Goal: Information Seeking & Learning: Learn about a topic

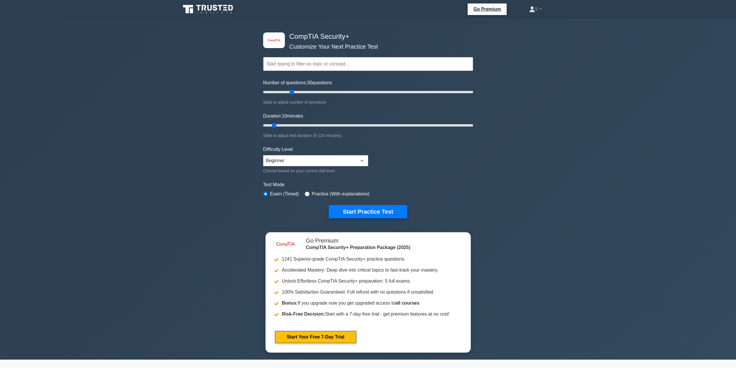
drag, startPoint x: 273, startPoint y: 93, endPoint x: 293, endPoint y: 95, distance: 20.4
type input "30"
click at [293, 95] on input "Number of questions: 30 questions" at bounding box center [368, 92] width 210 height 7
click at [292, 166] on select "Beginner Intermediate Expert" at bounding box center [315, 160] width 105 height 11
select select "intermediate"
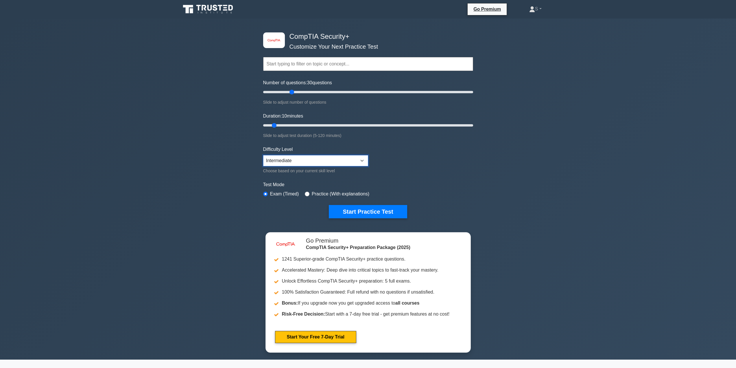
click at [263, 155] on select "Beginner Intermediate Expert" at bounding box center [315, 160] width 105 height 11
click at [345, 217] on button "Start Practice Test" at bounding box center [368, 211] width 78 height 13
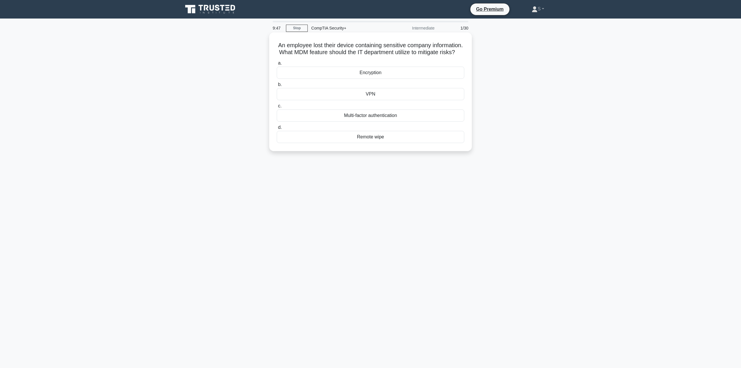
click at [356, 143] on div "Remote wipe" at bounding box center [370, 137] width 187 height 12
click at [277, 129] on input "d. Remote wipe" at bounding box center [277, 128] width 0 height 4
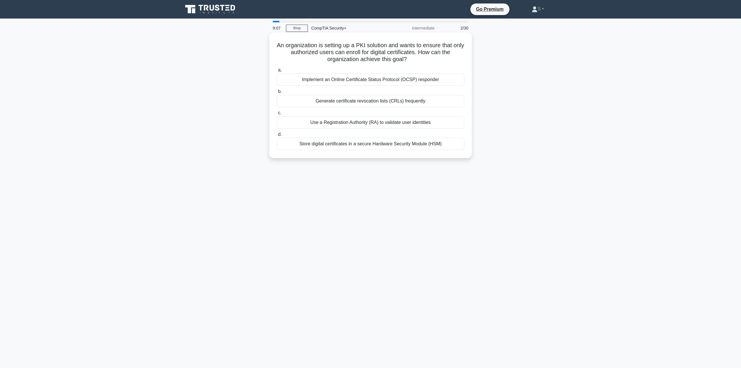
click at [369, 122] on div "Use a Registration Authority (RA) to validate user identities" at bounding box center [370, 122] width 187 height 12
click at [277, 115] on input "c. Use a Registration Authority (RA) to validate user identities" at bounding box center [277, 113] width 0 height 4
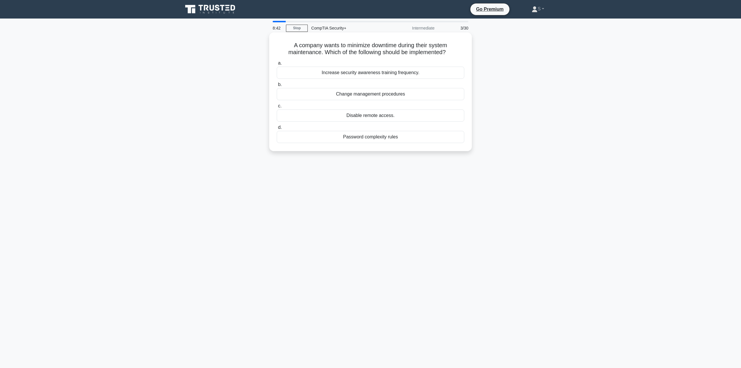
click at [405, 97] on div "Change management procedures" at bounding box center [370, 94] width 187 height 12
click at [277, 87] on input "b. Change management procedures" at bounding box center [277, 85] width 0 height 4
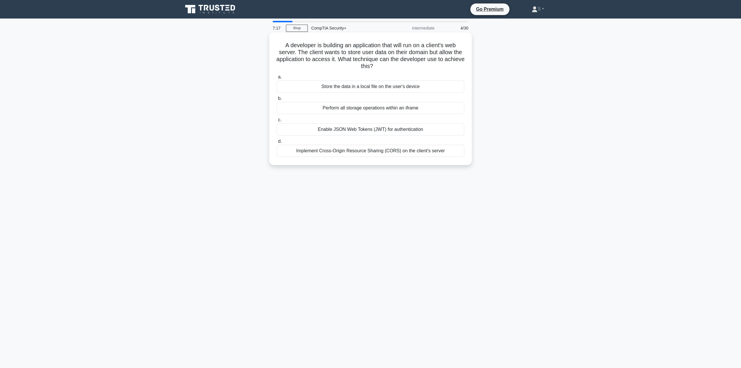
click at [297, 128] on div "Enable JSON Web Tokens (JWT) for authentication" at bounding box center [370, 129] width 187 height 12
click at [277, 122] on input "c. Enable JSON Web Tokens (JWT) for authentication" at bounding box center [277, 120] width 0 height 4
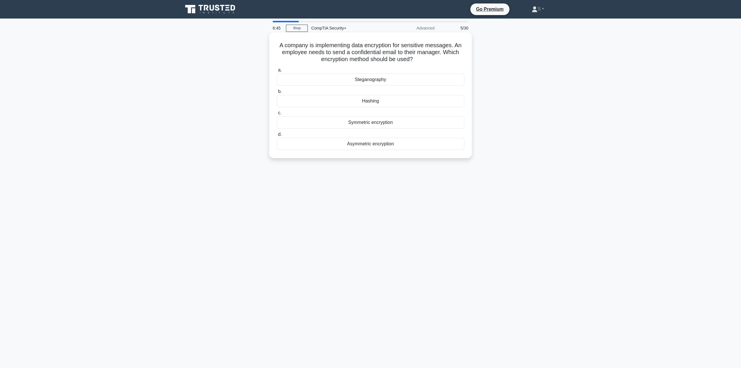
click at [338, 102] on div "Hashing" at bounding box center [370, 101] width 187 height 12
click at [277, 93] on input "b. Hashing" at bounding box center [277, 92] width 0 height 4
click at [320, 78] on div "Virtual Web Application Firewall (WAF)" at bounding box center [370, 79] width 187 height 12
click at [277, 72] on input "a. Virtual Web Application Firewall (WAF)" at bounding box center [277, 70] width 0 height 4
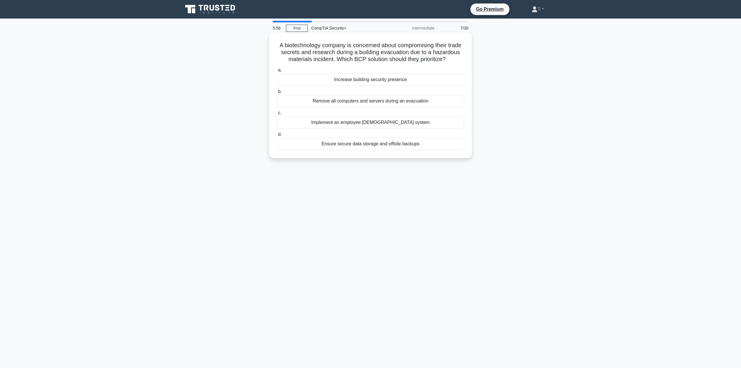
click at [305, 150] on div "Ensure secure data storage and offsite backups" at bounding box center [370, 144] width 187 height 12
click at [277, 136] on input "d. Ensure secure data storage and offsite backups" at bounding box center [277, 135] width 0 height 4
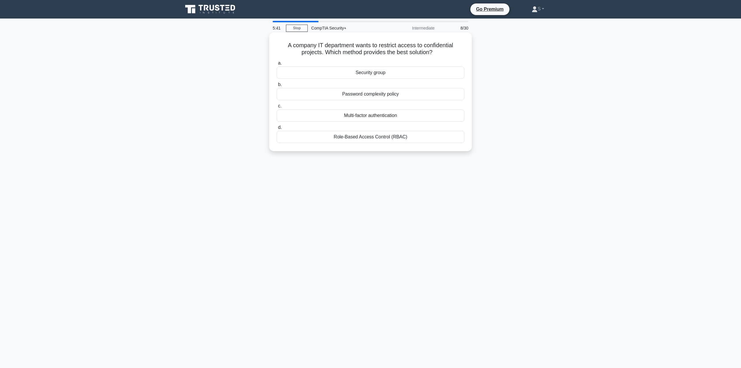
click at [310, 135] on div "Role-Based Access Control (RBAC)" at bounding box center [370, 137] width 187 height 12
click at [277, 129] on input "d. Role-Based Access Control (RBAC)" at bounding box center [277, 128] width 0 height 4
click at [185, 100] on div "Which of the following methods is used to centralize the management of privileg…" at bounding box center [370, 97] width 382 height 126
click at [302, 114] on div "Deploying a Privileged Access Management (PAM) gateway" at bounding box center [370, 115] width 187 height 12
click at [277, 108] on input "c. Deploying a Privileged Access Management (PAM) gateway" at bounding box center [277, 106] width 0 height 4
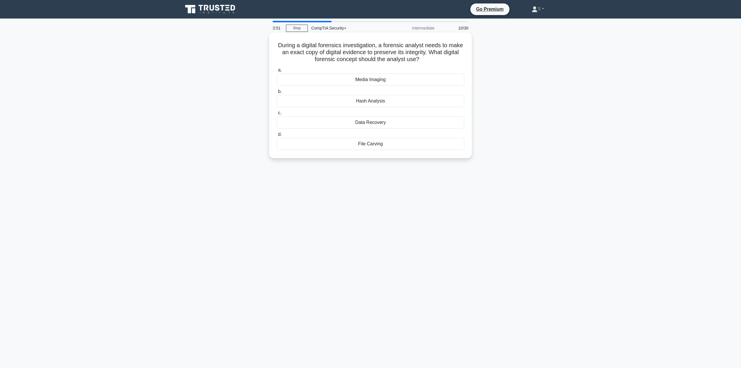
click at [430, 100] on div "Hash Analysis" at bounding box center [370, 101] width 187 height 12
click at [277, 93] on input "b. Hash Analysis" at bounding box center [277, 92] width 0 height 4
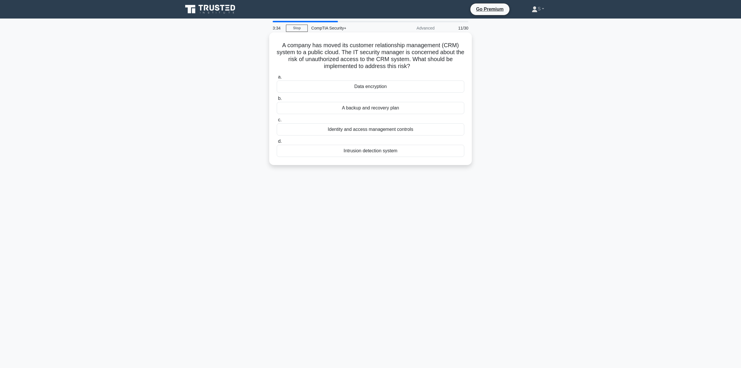
click at [438, 132] on div "Identity and access management controls" at bounding box center [370, 129] width 187 height 12
click at [277, 122] on input "c. Identity and access management controls" at bounding box center [277, 120] width 0 height 4
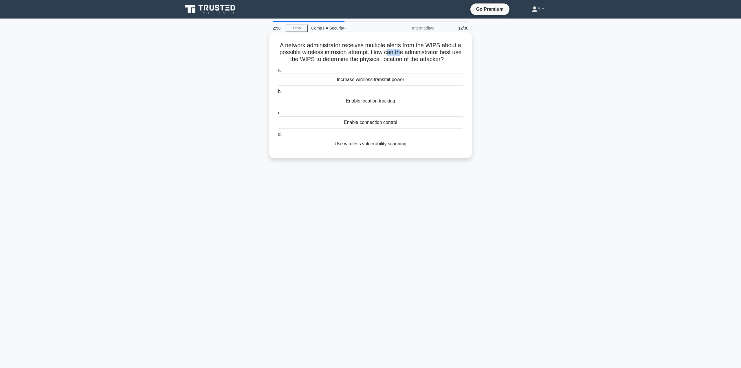
drag, startPoint x: 387, startPoint y: 53, endPoint x: 401, endPoint y: 52, distance: 13.9
click at [401, 52] on h5 "A network administrator receives multiple alerts from the WIPS about a possible…" at bounding box center [370, 52] width 189 height 21
drag, startPoint x: 319, startPoint y: 61, endPoint x: 332, endPoint y: 61, distance: 13.3
click at [332, 61] on h5 "A network administrator receives multiple alerts from the WIPS about a possible…" at bounding box center [370, 52] width 189 height 21
click at [314, 100] on div "Enable location tracking" at bounding box center [370, 101] width 187 height 12
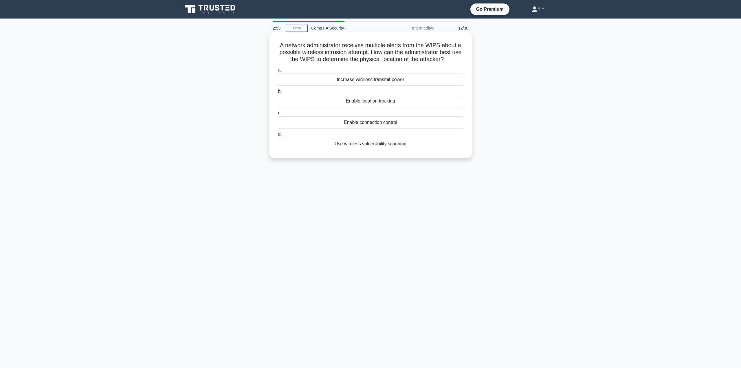
click at [277, 93] on input "b. Enable location tracking" at bounding box center [277, 92] width 0 height 4
click at [362, 121] on div "Attribute-Based Access Control (ABAC)" at bounding box center [370, 122] width 187 height 12
click at [277, 115] on input "c. Attribute-Based Access Control (ABAC)" at bounding box center [277, 113] width 0 height 4
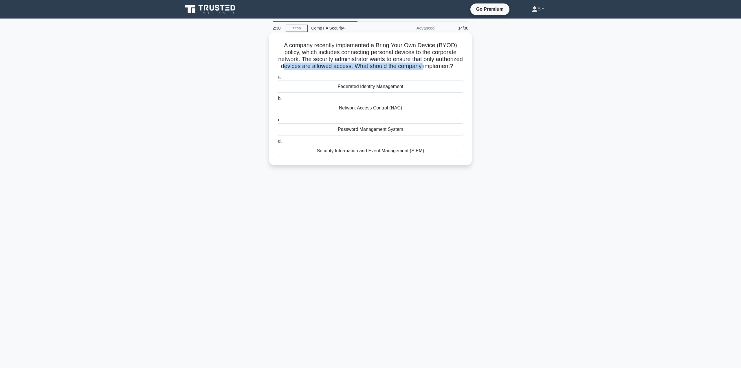
drag, startPoint x: 318, startPoint y: 67, endPoint x: 336, endPoint y: 71, distance: 17.9
click at [336, 70] on h5 "A company recently implemented a Bring Your Own Device (BYOD) policy, which inc…" at bounding box center [370, 56] width 189 height 28
click at [567, 123] on main "2:20 Stop CompTIA Security+ Advanced 14/30 A company recently implemented a Bri…" at bounding box center [370, 193] width 741 height 349
click at [344, 114] on div "Network Access Control (NAC)" at bounding box center [370, 108] width 187 height 12
click at [277, 100] on input "b. Network Access Control (NAC)" at bounding box center [277, 99] width 0 height 4
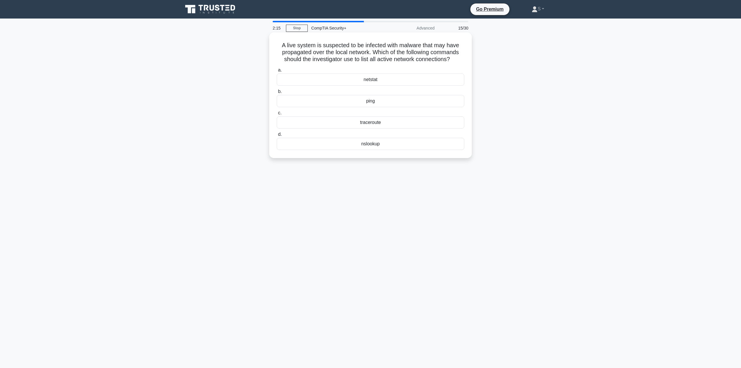
click at [292, 49] on h5 "A live system is suspected to be infected with malware that may have propagated…" at bounding box center [370, 52] width 189 height 21
click at [385, 80] on div "netstat" at bounding box center [370, 79] width 187 height 12
click at [277, 72] on input "a. netstat" at bounding box center [277, 70] width 0 height 4
click at [303, 54] on h5 "A medium-sized company wants to implement network segmentation to secure their …" at bounding box center [370, 56] width 189 height 28
click at [422, 128] on div "Virtual Local Area Network (VLAN)" at bounding box center [370, 129] width 187 height 12
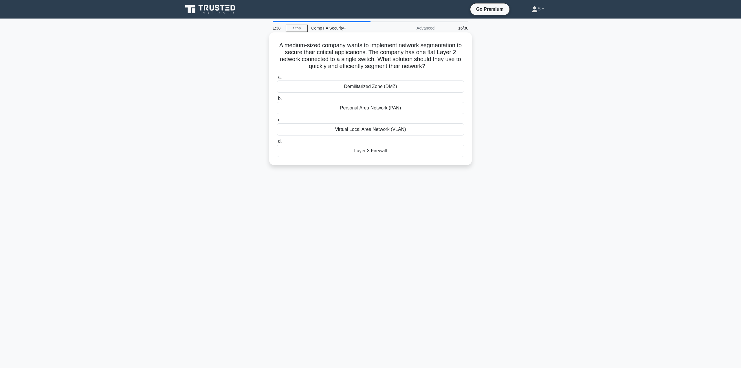
click at [277, 122] on input "c. Virtual Local Area Network (VLAN)" at bounding box center [277, 120] width 0 height 4
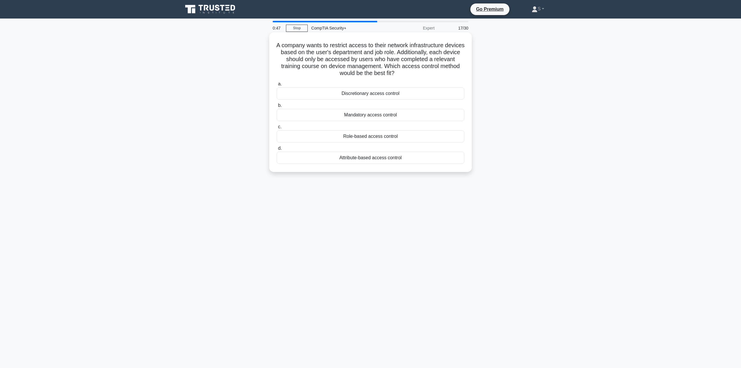
click at [288, 53] on h5 "A company wants to restrict access to their network infrastructure devices base…" at bounding box center [370, 59] width 189 height 35
drag, startPoint x: 322, startPoint y: 47, endPoint x: 366, endPoint y: 45, distance: 43.7
click at [366, 45] on h5 "A company wants to restrict access to their network infrastructure devices base…" at bounding box center [370, 59] width 189 height 35
drag, startPoint x: 299, startPoint y: 52, endPoint x: 350, endPoint y: 54, distance: 51.0
click at [350, 54] on h5 "A company wants to restrict access to their network infrastructure devices base…" at bounding box center [370, 59] width 189 height 35
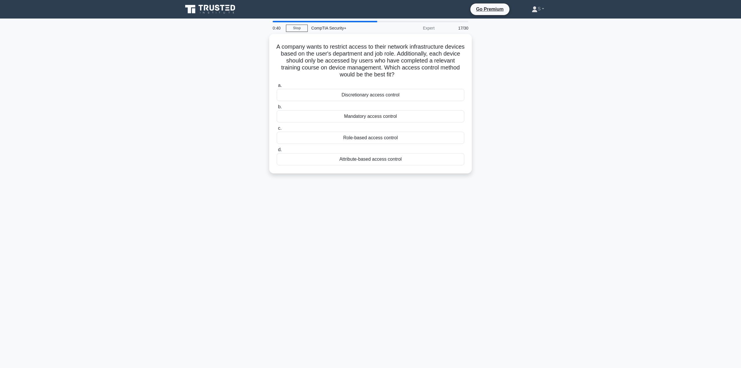
click at [333, 255] on div "0:40 Stop CompTIA Security+ Expert 17/30 A company wants to restrict access to …" at bounding box center [370, 165] width 382 height 289
click at [384, 160] on div "Attribute-based access control" at bounding box center [370, 158] width 187 height 12
click at [277, 150] on input "d. Attribute-based access control" at bounding box center [277, 148] width 0 height 4
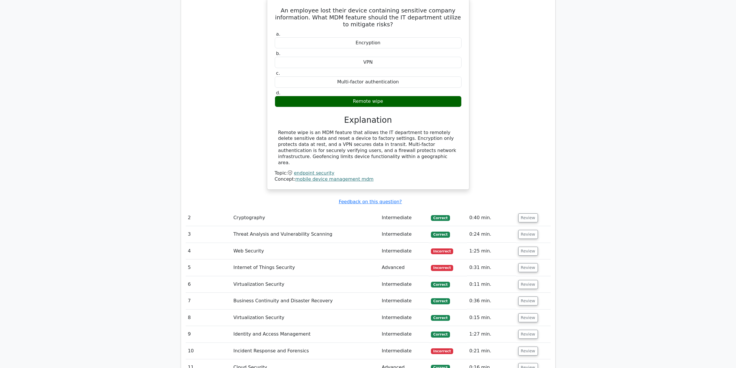
scroll to position [608, 0]
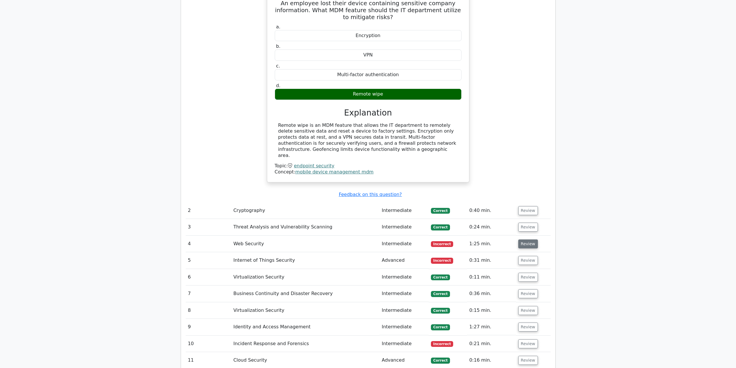
click at [526, 239] on button "Review" at bounding box center [528, 243] width 20 height 9
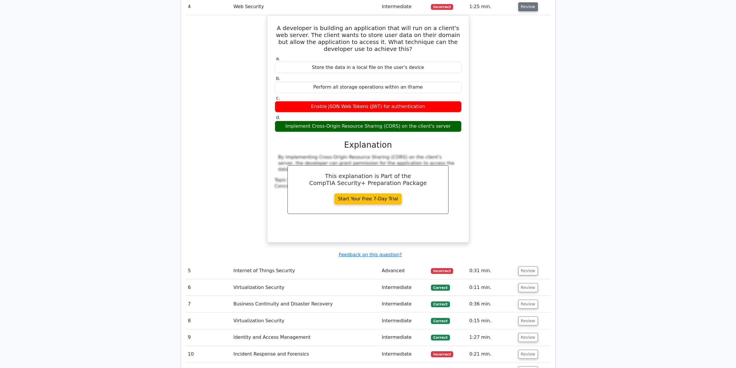
scroll to position [868, 0]
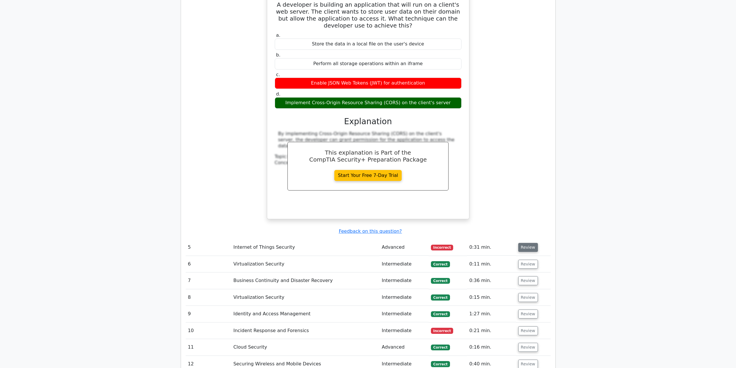
click at [527, 243] on button "Review" at bounding box center [528, 247] width 20 height 9
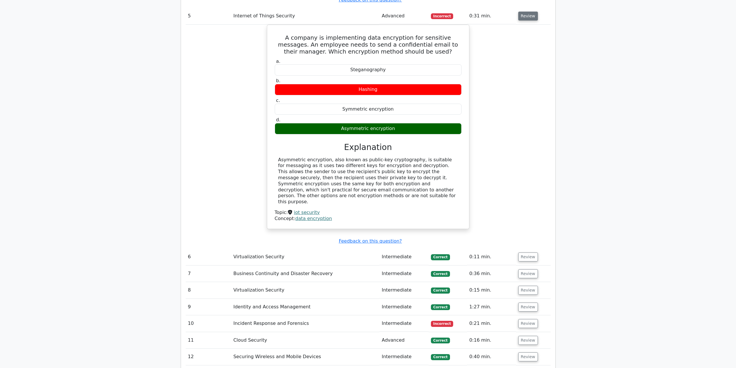
scroll to position [1099, 0]
click at [535, 315] on td "Review" at bounding box center [533, 323] width 35 height 16
click at [531, 319] on button "Review" at bounding box center [528, 323] width 20 height 9
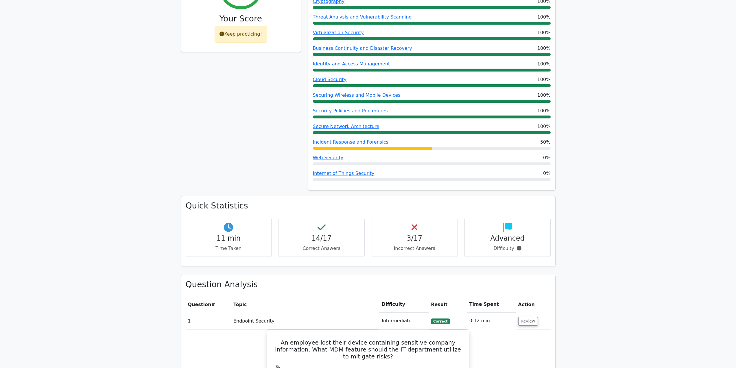
scroll to position [268, 0]
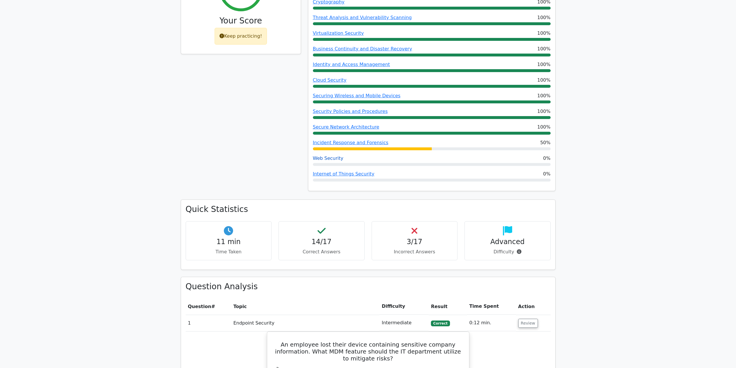
click at [323, 155] on link "Web Security" at bounding box center [328, 157] width 31 height 5
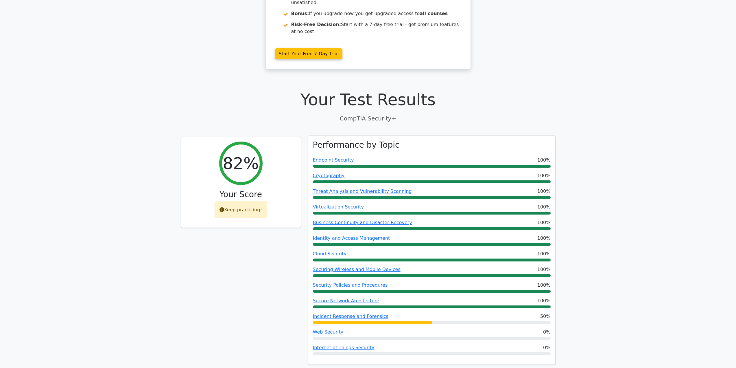
scroll to position [181, 0]
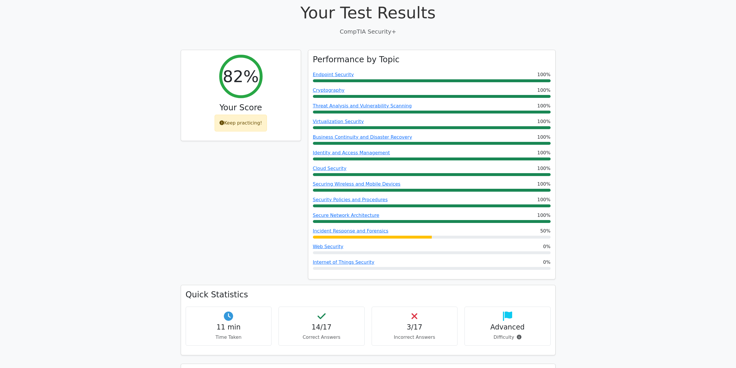
click at [514, 306] on div "Advanced Difficulty" at bounding box center [508, 325] width 86 height 39
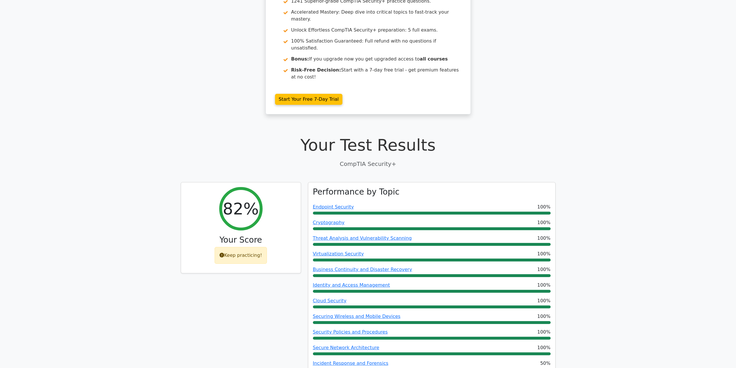
scroll to position [0, 0]
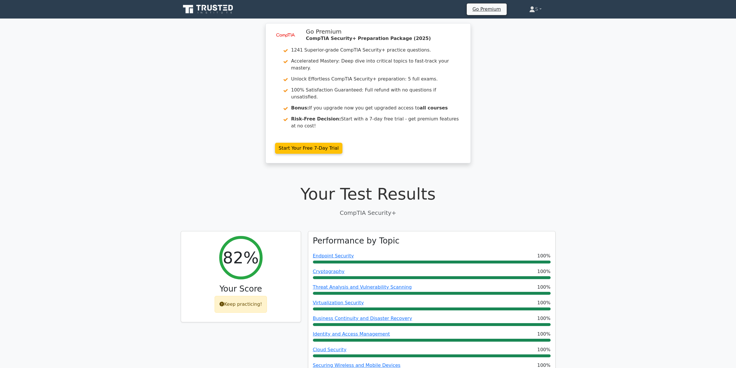
click at [211, 8] on icon at bounding box center [209, 9] width 56 height 11
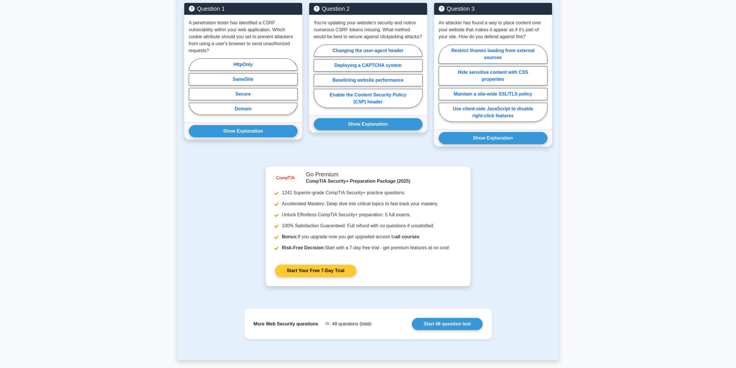
scroll to position [467, 0]
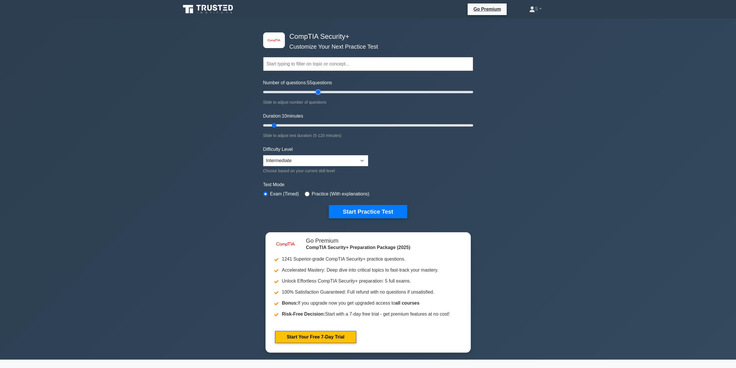
drag, startPoint x: 298, startPoint y: 94, endPoint x: 267, endPoint y: 130, distance: 47.2
type input "55"
click at [318, 91] on input "Number of questions: 55 questions" at bounding box center [368, 92] width 210 height 7
drag, startPoint x: 273, startPoint y: 124, endPoint x: 414, endPoint y: 124, distance: 141.2
type input "90"
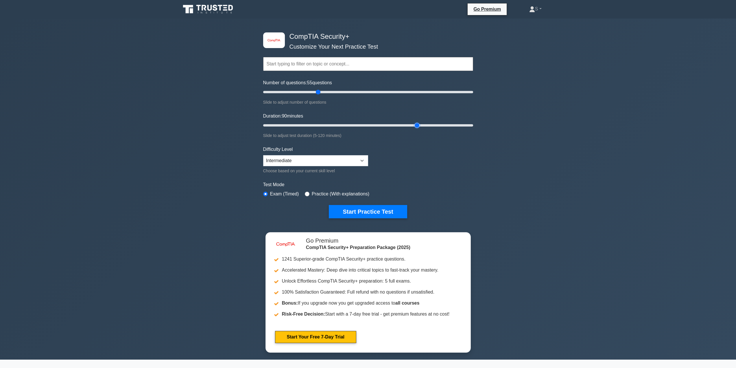
click at [414, 124] on input "Duration: 90 minutes" at bounding box center [368, 125] width 210 height 7
drag, startPoint x: 314, startPoint y: 93, endPoint x: 333, endPoint y: 107, distance: 24.0
type input "70"
click at [333, 95] on input "Number of questions: 70 questions" at bounding box center [368, 92] width 210 height 7
click at [360, 214] on button "Start Practice Test" at bounding box center [368, 211] width 78 height 13
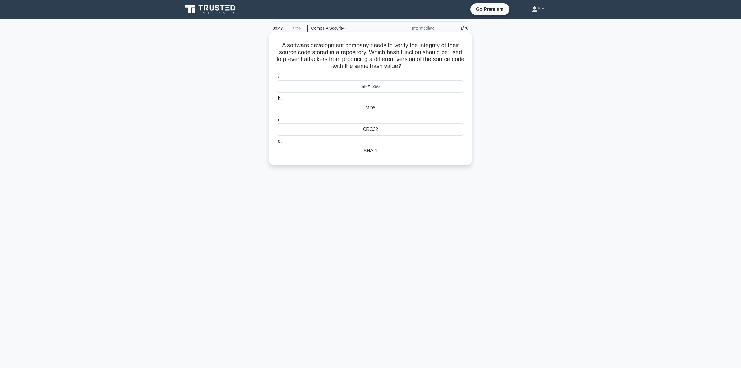
click at [381, 85] on div "SHA-256" at bounding box center [370, 86] width 187 height 12
click at [277, 79] on input "a. SHA-256" at bounding box center [277, 77] width 0 height 4
click at [352, 121] on div "Remote wiping" at bounding box center [370, 122] width 187 height 12
click at [277, 115] on input "c. Remote wiping" at bounding box center [277, 113] width 0 height 4
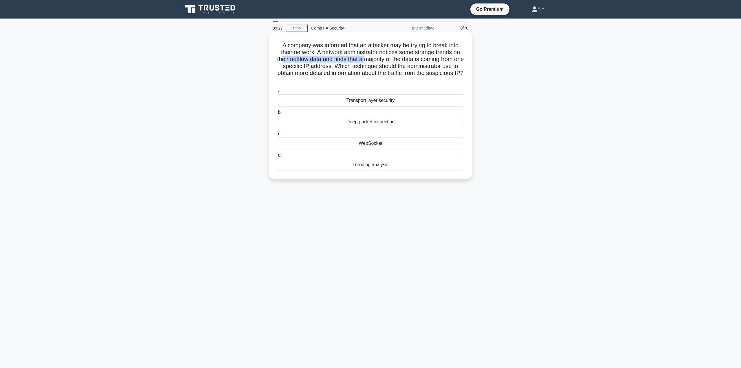
drag, startPoint x: 283, startPoint y: 60, endPoint x: 372, endPoint y: 58, distance: 88.9
click at [372, 58] on h5 "A company was informed that an attacker may be trying to break into their netwo…" at bounding box center [370, 63] width 189 height 42
click at [189, 154] on div "A company was informed that an attacker may be trying to break into their netwo…" at bounding box center [370, 110] width 382 height 153
click at [402, 122] on div "Deep packet inspection" at bounding box center [370, 122] width 187 height 12
click at [277, 114] on input "b. Deep packet inspection" at bounding box center [277, 113] width 0 height 4
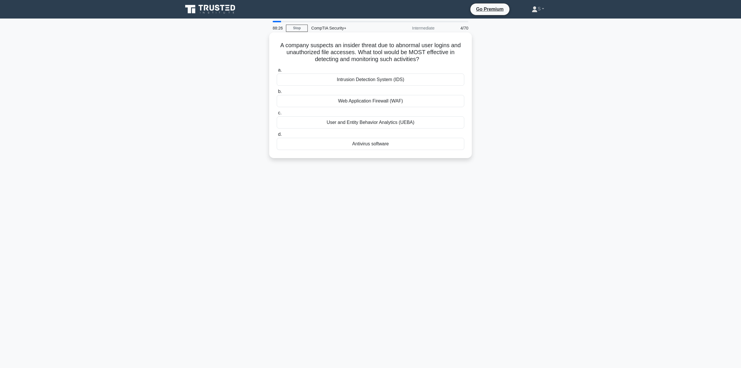
click at [317, 119] on div "User and Entity Behavior Analytics (UEBA)" at bounding box center [370, 122] width 187 height 12
click at [277, 115] on input "c. User and Entity Behavior Analytics (UEBA)" at bounding box center [277, 113] width 0 height 4
drag, startPoint x: 361, startPoint y: 100, endPoint x: 248, endPoint y: 195, distance: 147.0
click at [248, 195] on div "87:31 Stop CompTIA Security+ Advanced 5/70 Your organization is partnering with…" at bounding box center [370, 165] width 382 height 289
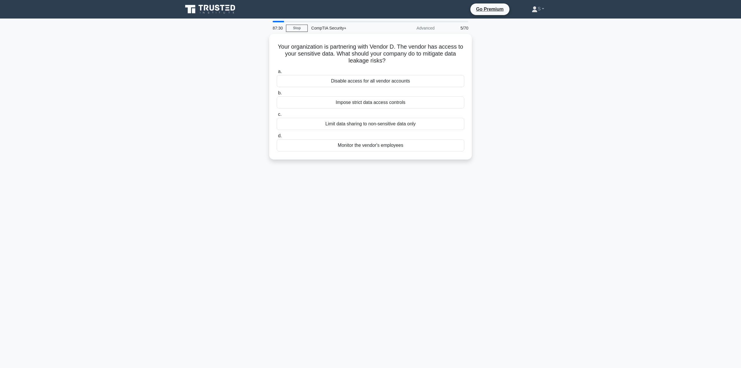
drag, startPoint x: 274, startPoint y: 45, endPoint x: 491, endPoint y: 141, distance: 237.9
click at [491, 141] on div "Your organization is partnering with Vendor D. The vendor has access to your se…" at bounding box center [370, 100] width 382 height 133
copy div "Your organization is partnering with Vendor D. The vendor has access to your se…"
drag, startPoint x: 239, startPoint y: 292, endPoint x: 246, endPoint y: 272, distance: 21.1
click at [238, 292] on div "87:20 Stop CompTIA Security+ Advanced 5/70 Your organization is partnering with…" at bounding box center [370, 165] width 382 height 289
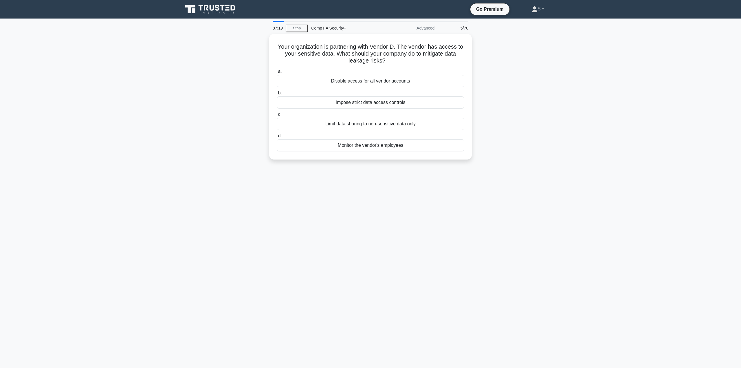
click at [588, 124] on main "87:19 Stop CompTIA Security+ Advanced 5/70 Your organization is partnering with…" at bounding box center [370, 193] width 741 height 349
click at [385, 100] on div "Impose strict data access controls" at bounding box center [370, 101] width 187 height 12
click at [277, 93] on input "b. Impose strict data access controls" at bounding box center [277, 92] width 0 height 4
click at [328, 54] on h5 "Your organization receives an attack warning from a trusted partner about activ…" at bounding box center [370, 52] width 189 height 21
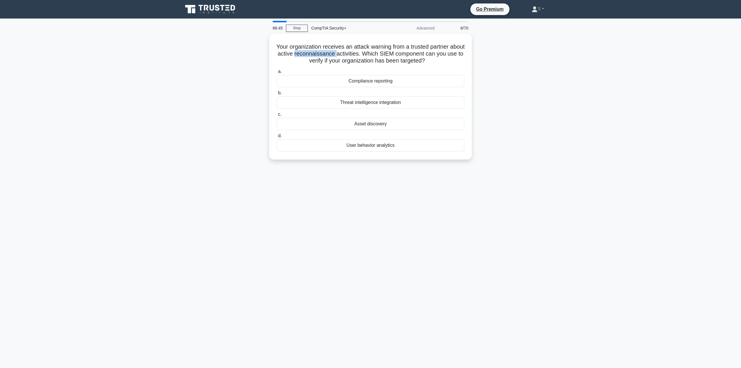
copy h5 "reconnaissance"
click at [159, 119] on main "86:23 Stop CompTIA Security+ Advanced 6/70 Your organization receives an attack…" at bounding box center [370, 193] width 741 height 349
drag, startPoint x: 264, startPoint y: 43, endPoint x: 514, endPoint y: 191, distance: 291.1
click at [514, 191] on div "86:17 Stop CompTIA Security+ Advanced 6/70 Your organization receives an attack…" at bounding box center [370, 165] width 382 height 289
copy div "Your organization receives an attack warning from a trusted partner about activ…"
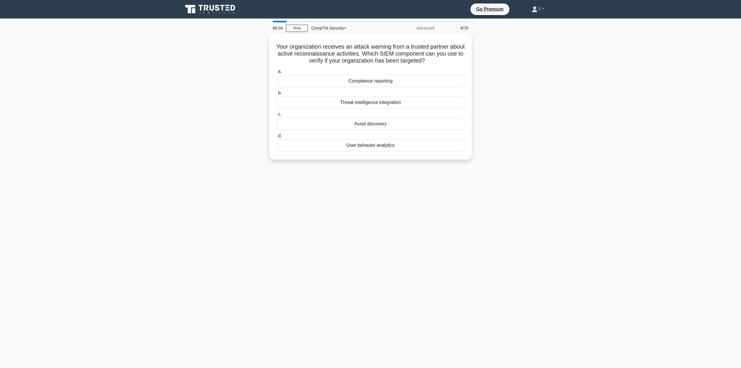
click at [134, 241] on main "86:04 Stop CompTIA Security+ Advanced 6/70 Your organization receives an attack…" at bounding box center [370, 193] width 741 height 349
click at [376, 321] on main "86:03 Stop CompTIA Security+ Advanced 6/70 Your organization receives an attack…" at bounding box center [370, 193] width 741 height 349
click at [484, 205] on div "86:03 Stop CompTIA Security+ Advanced 6/70 Your organization receives an attack…" at bounding box center [370, 165] width 382 height 289
click at [365, 102] on div "Threat intelligence integration" at bounding box center [370, 101] width 187 height 12
click at [277, 93] on input "b. Threat intelligence integration" at bounding box center [277, 92] width 0 height 4
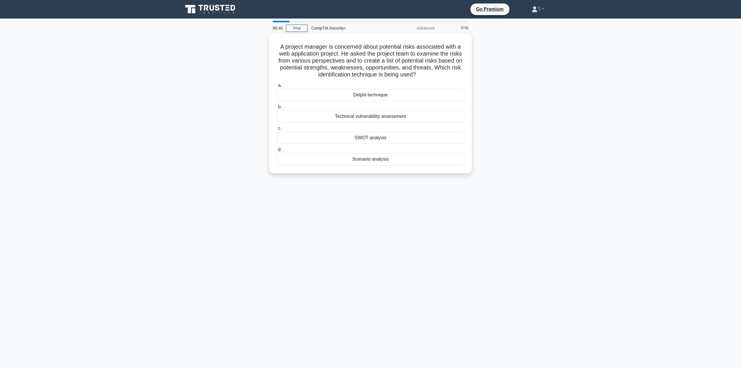
click at [117, 110] on main "85:40 Stop CompTIA Security+ Advanced 7/70 A project manager is concerned about…" at bounding box center [370, 193] width 741 height 349
click at [430, 117] on div "Technical vulnerability assessment" at bounding box center [370, 115] width 187 height 12
click at [277, 107] on input "b. Technical vulnerability assessment" at bounding box center [277, 106] width 0 height 4
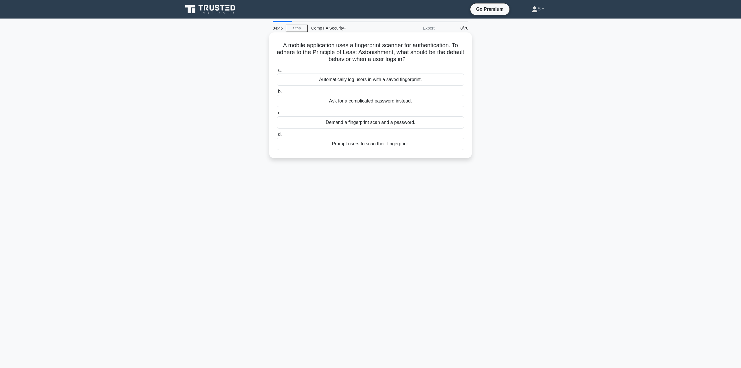
click at [411, 125] on div "Demand a fingerprint scan and a password." at bounding box center [370, 122] width 187 height 12
click at [277, 115] on input "c. Demand a fingerprint scan and a password." at bounding box center [277, 113] width 0 height 4
click at [404, 79] on div "Non-repudiation" at bounding box center [370, 79] width 187 height 12
click at [277, 72] on input "a. Non-repudiation" at bounding box center [277, 70] width 0 height 4
click at [389, 120] on div "Recovery" at bounding box center [370, 122] width 187 height 12
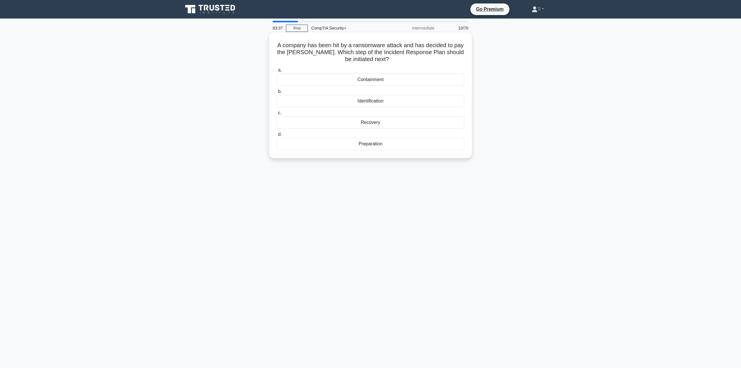
click at [277, 115] on input "c. Recovery" at bounding box center [277, 113] width 0 height 4
click at [436, 78] on div "Placement of access points and use of authentication" at bounding box center [370, 79] width 187 height 12
click at [277, 72] on input "a. Placement of access points and use of authentication" at bounding box center [277, 70] width 0 height 4
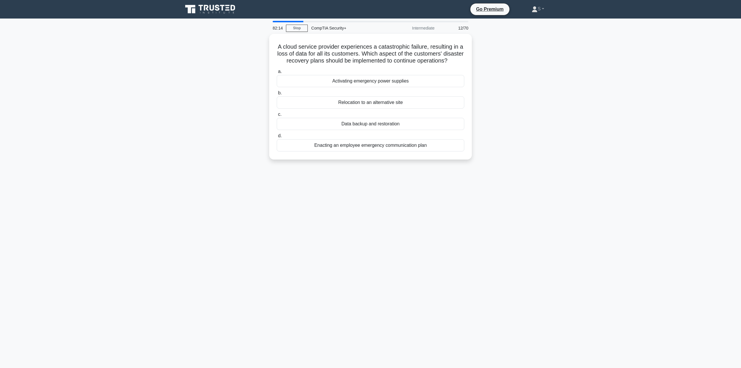
drag, startPoint x: 330, startPoint y: 127, endPoint x: 498, endPoint y: 196, distance: 181.5
click at [498, 196] on div "82:14 Stop CompTIA Security+ Intermediate 12/70 A cloud service provider experi…" at bounding box center [370, 165] width 382 height 289
drag, startPoint x: 278, startPoint y: 41, endPoint x: 518, endPoint y: 164, distance: 269.7
click at [518, 164] on div "A cloud service provider experiences a catastrophic failure, resulting in a los…" at bounding box center [370, 100] width 382 height 133
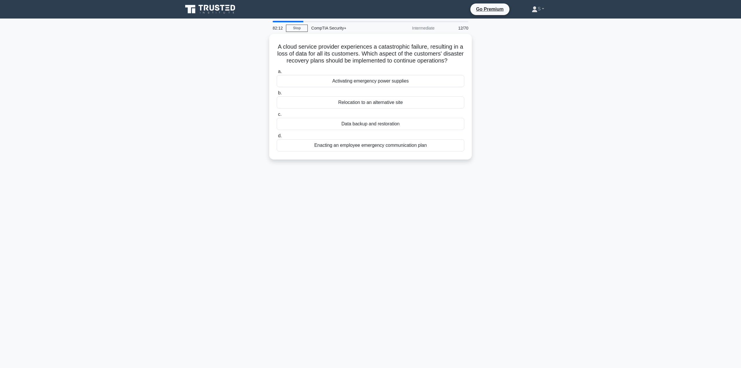
copy div "A cloud service provider experiences a catastrophic failure, resulting in a los…"
click at [337, 205] on div "82:05 Stop CompTIA Security+ Intermediate 12/70 A cloud service provider experi…" at bounding box center [370, 165] width 382 height 289
click at [353, 128] on div "Data backup and restoration" at bounding box center [370, 122] width 187 height 12
click at [277, 115] on input "c. Data backup and restoration" at bounding box center [277, 113] width 0 height 4
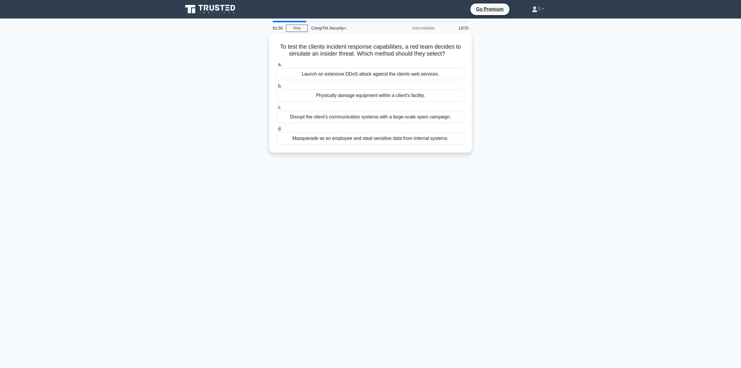
click at [237, 167] on div "81:50 Stop CompTIA Security+ Intermediate 13/70 To test the clients incident re…" at bounding box center [370, 165] width 382 height 289
click at [319, 140] on div "Masquerade as an employee and steal sensitive data from internal systems." at bounding box center [370, 137] width 187 height 12
click at [277, 129] on input "d. Masquerade as an employee and steal sensitive data from internal systems." at bounding box center [277, 128] width 0 height 4
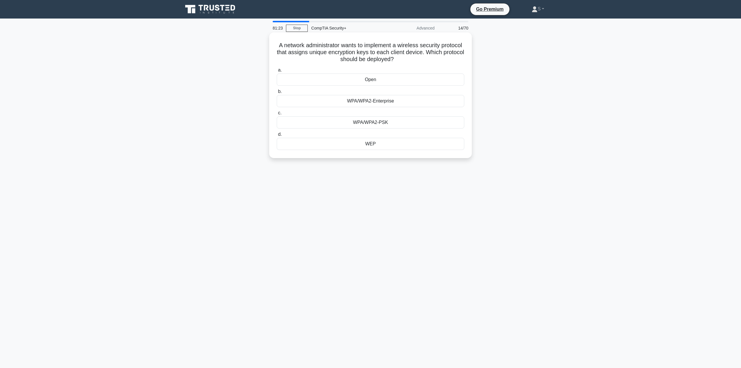
click at [398, 100] on div "WPA/WPA2-Enterprise" at bounding box center [370, 101] width 187 height 12
click at [277, 93] on input "b. WPA/WPA2-Enterprise" at bounding box center [277, 92] width 0 height 4
click at [384, 144] on div "256 bits" at bounding box center [370, 144] width 187 height 12
click at [277, 136] on input "d. 256 bits" at bounding box center [277, 135] width 0 height 4
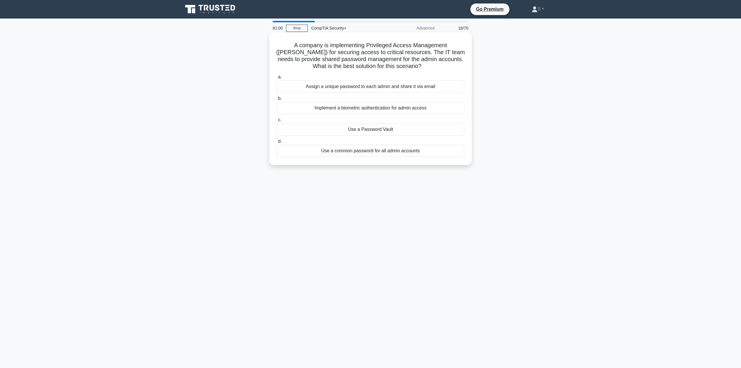
click at [278, 42] on h5 "A company is implementing Privileged Access Management (PAM) for securing acces…" at bounding box center [370, 56] width 189 height 28
click at [431, 132] on div "Use a Password Vault" at bounding box center [370, 129] width 187 height 12
click at [277, 122] on input "c. Use a Password Vault" at bounding box center [277, 120] width 0 height 4
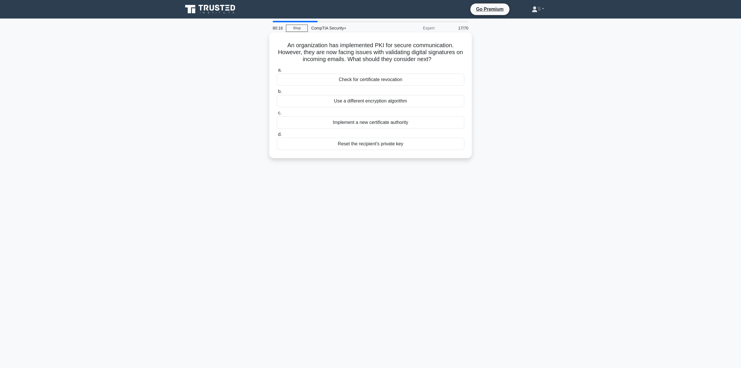
drag, startPoint x: 322, startPoint y: 79, endPoint x: 302, endPoint y: 78, distance: 20.6
click at [302, 78] on div "Check for certificate revocation" at bounding box center [370, 79] width 187 height 12
click at [277, 72] on input "a. Check for certificate revocation" at bounding box center [277, 70] width 0 height 4
drag, startPoint x: 277, startPoint y: 47, endPoint x: 485, endPoint y: 167, distance: 239.4
click at [485, 166] on div "A forensics investigator was able to determine the exact time at which an unaut…" at bounding box center [370, 100] width 382 height 133
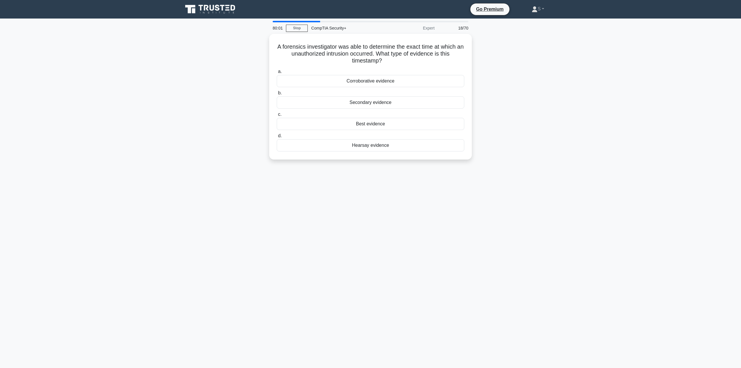
copy div "A forensics investigator was able to determine the exact time at which an unaut…"
click at [421, 205] on div "79:55 Stop CompTIA Security+ Expert 18/70 A forensics investigator was able to …" at bounding box center [370, 165] width 382 height 289
click at [419, 126] on div "Best evidence" at bounding box center [370, 122] width 187 height 12
click at [277, 115] on input "c. Best evidence" at bounding box center [277, 113] width 0 height 4
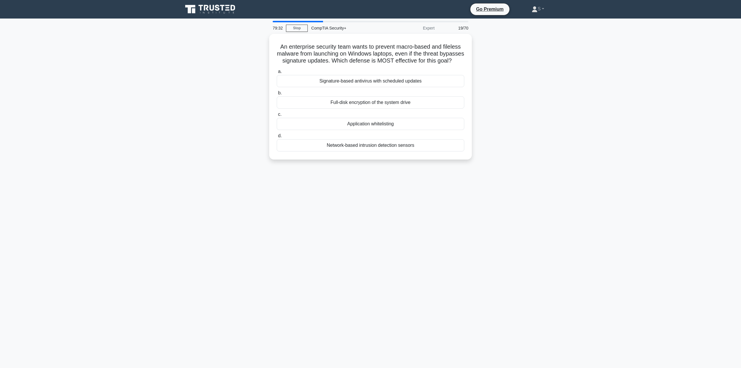
click at [284, 230] on div "79:32 Stop CompTIA Security+ Expert 19/70 An enterprise security team wants to …" at bounding box center [370, 165] width 382 height 289
click at [284, 230] on div "79:15 Stop CompTIA Security+ Expert 19/70 An enterprise security team wants to …" at bounding box center [370, 165] width 382 height 289
click at [300, 128] on div "Application whitelisting" at bounding box center [370, 122] width 187 height 12
click at [277, 115] on input "c. Application whitelisting" at bounding box center [277, 113] width 0 height 4
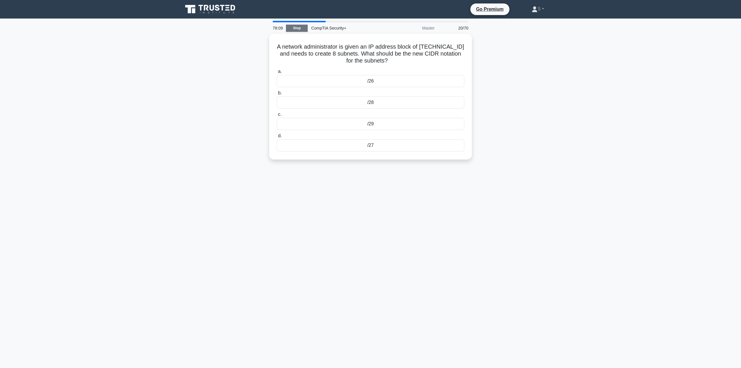
click at [299, 28] on link "Stop" at bounding box center [297, 28] width 22 height 7
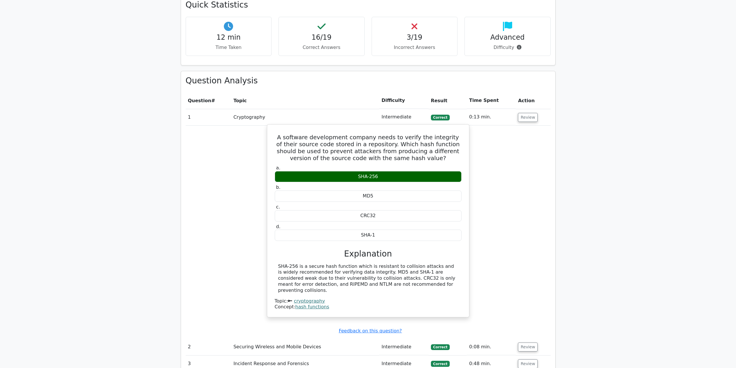
scroll to position [637, 0]
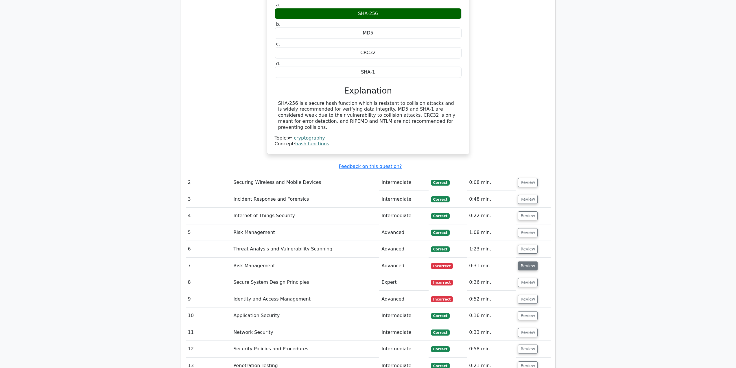
click at [534, 261] on button "Review" at bounding box center [528, 265] width 20 height 9
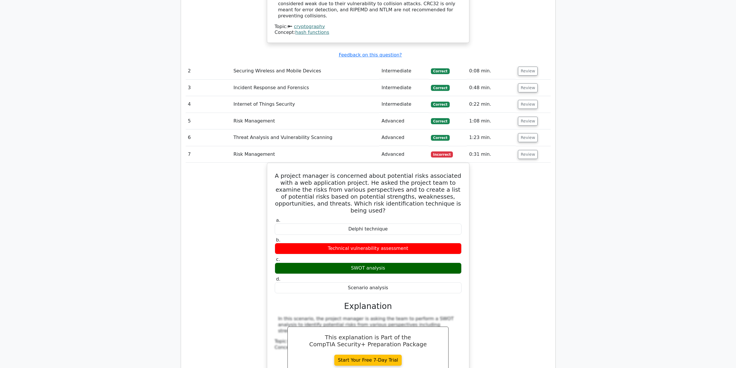
scroll to position [781, 0]
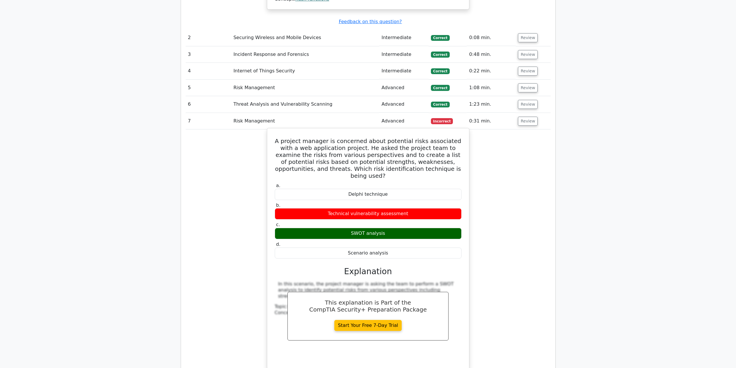
drag, startPoint x: 389, startPoint y: 203, endPoint x: 342, endPoint y: 199, distance: 47.0
click at [342, 228] on div "SWOT analysis" at bounding box center [368, 233] width 187 height 11
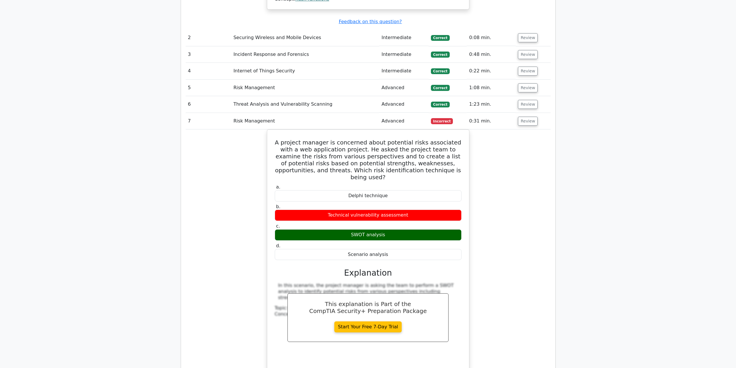
copy div "SWOT analysis"
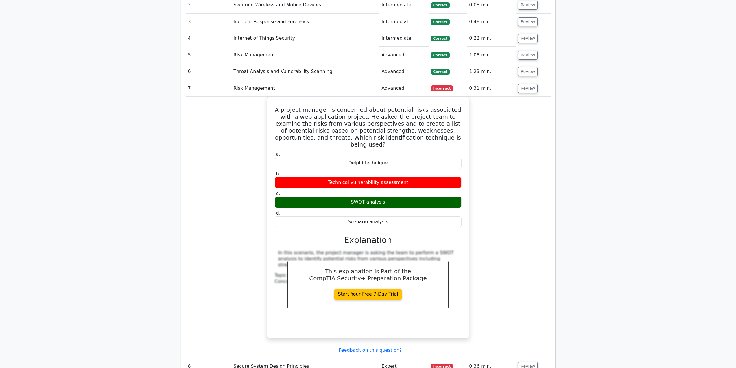
scroll to position [955, 0]
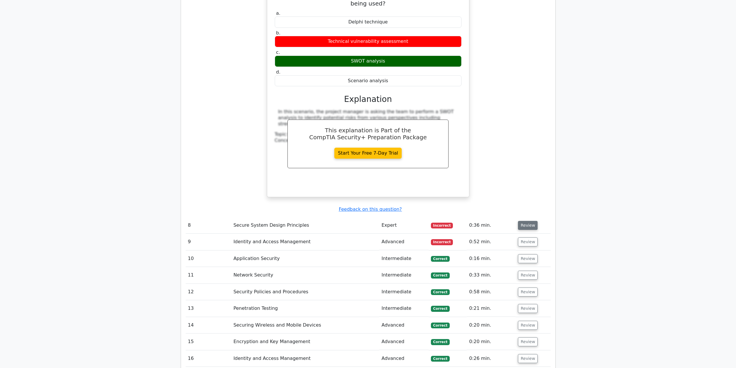
click at [523, 221] on button "Review" at bounding box center [528, 225] width 20 height 9
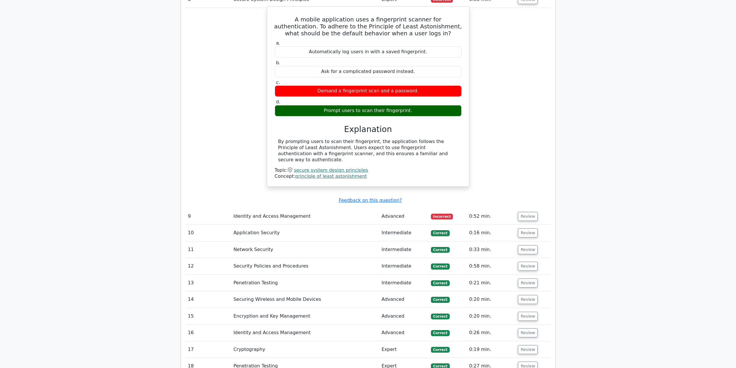
scroll to position [1186, 0]
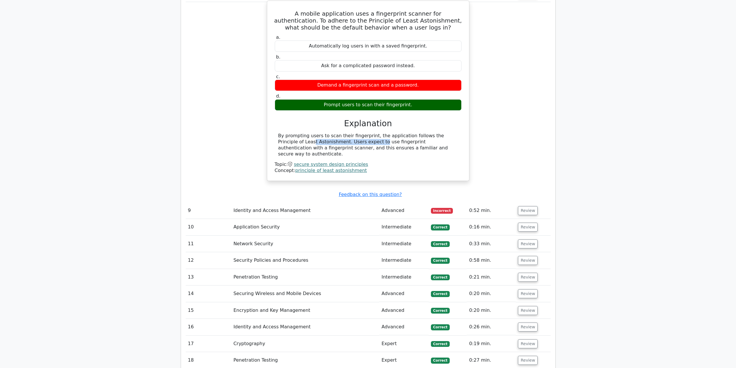
drag, startPoint x: 425, startPoint y: 101, endPoint x: 318, endPoint y: 106, distance: 107.2
click at [318, 133] on div "By prompting users to scan their fingerprint, the application follows the Princ…" at bounding box center [368, 145] width 180 height 24
drag, startPoint x: 311, startPoint y: 106, endPoint x: 314, endPoint y: 109, distance: 4.1
click at [314, 133] on div "By prompting users to scan their fingerprint, the application follows the Princ…" at bounding box center [368, 145] width 180 height 24
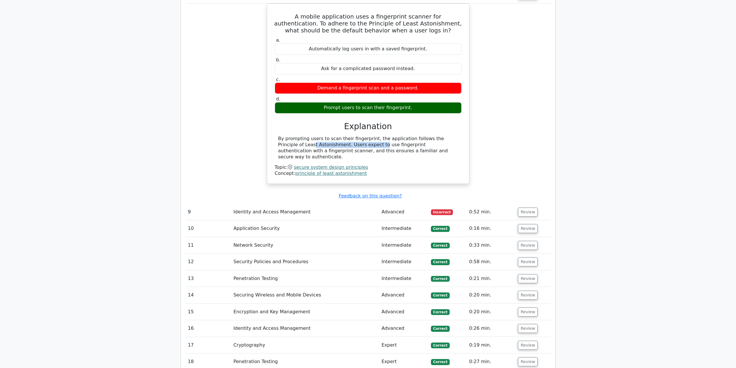
copy div "Principle of Least Astonishment"
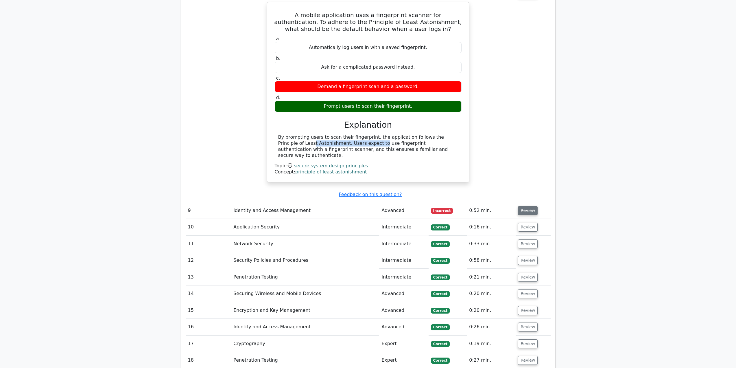
click at [523, 206] on button "Review" at bounding box center [528, 210] width 20 height 9
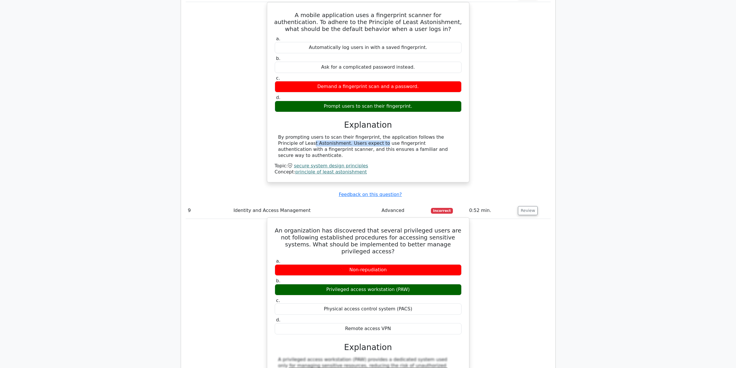
drag, startPoint x: 412, startPoint y: 244, endPoint x: 326, endPoint y: 245, distance: 85.4
click at [326, 284] on div "Privileged access workstation (PAW)" at bounding box center [368, 289] width 187 height 11
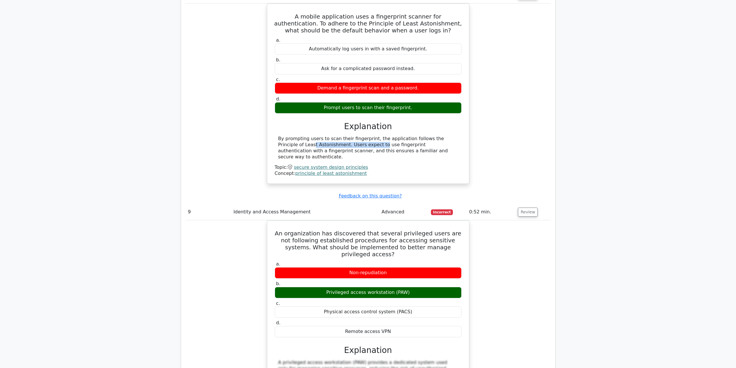
copy div "Privileged access workstation (PAW)"
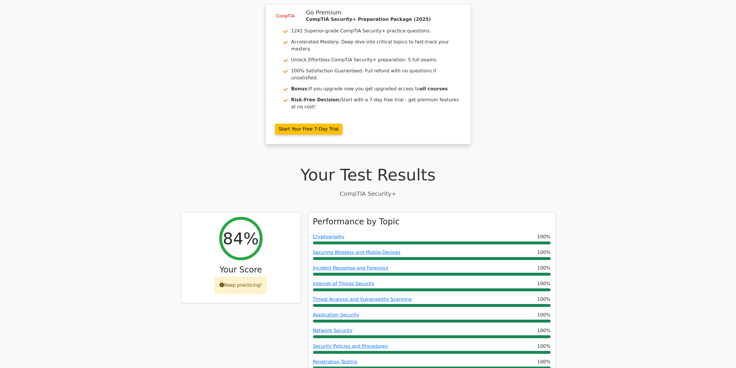
scroll to position [0, 0]
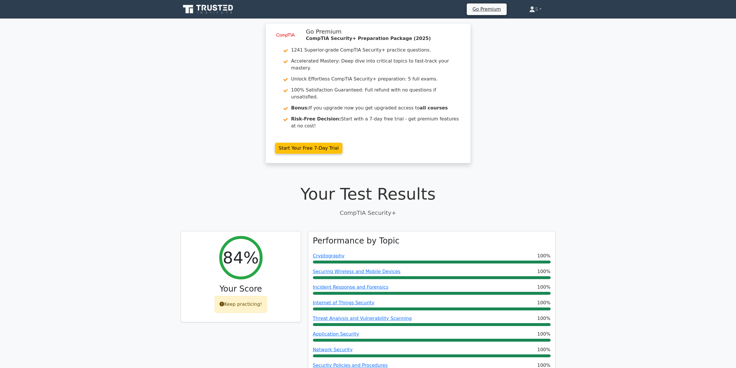
click at [192, 82] on div "image/svg+xml Go Premium CompTIA Security+ Preparation Package (2025) 1241 Supe…" at bounding box center [368, 96] width 736 height 147
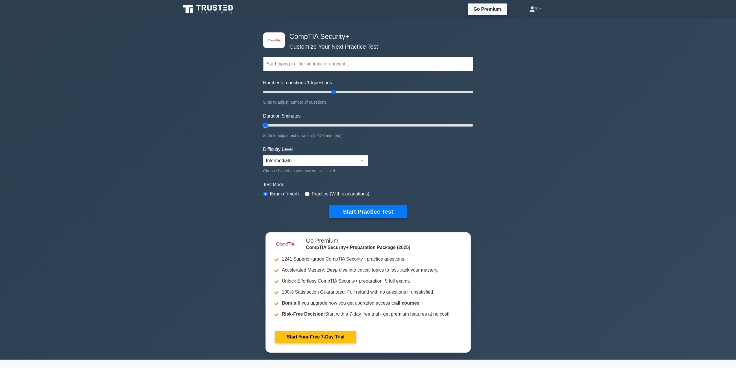
drag, startPoint x: 350, startPoint y: 126, endPoint x: 261, endPoint y: 124, distance: 88.8
type input "5"
click at [263, 124] on input "Duration: 5 minutes" at bounding box center [368, 125] width 210 height 7
click at [341, 214] on button "Start Practice Test" at bounding box center [368, 211] width 78 height 13
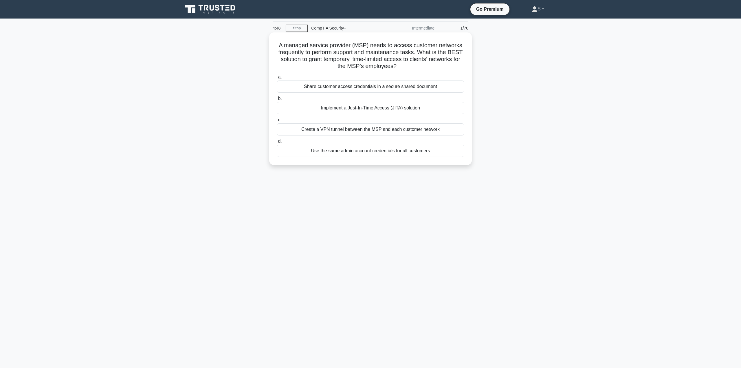
click at [338, 128] on div "Create a VPN tunnel between the MSP and each customer network" at bounding box center [370, 129] width 187 height 12
click at [277, 122] on input "c. Create a VPN tunnel between the MSP and each customer network" at bounding box center [277, 120] width 0 height 4
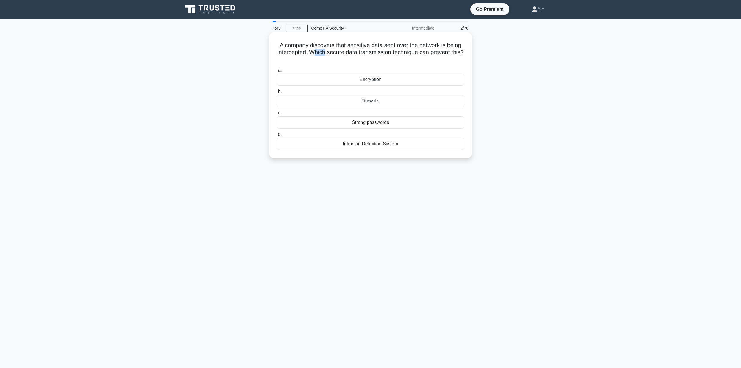
drag, startPoint x: 320, startPoint y: 52, endPoint x: 331, endPoint y: 55, distance: 11.3
click at [331, 55] on h5 "A company discovers that sensitive data sent over the network is being intercep…" at bounding box center [370, 52] width 189 height 21
click at [312, 46] on h5 "A company discovers that sensitive data sent over the network is being intercep…" at bounding box center [370, 52] width 189 height 21
click at [387, 79] on div "Encryption" at bounding box center [370, 79] width 187 height 12
click at [277, 72] on input "a. Encryption" at bounding box center [277, 70] width 0 height 4
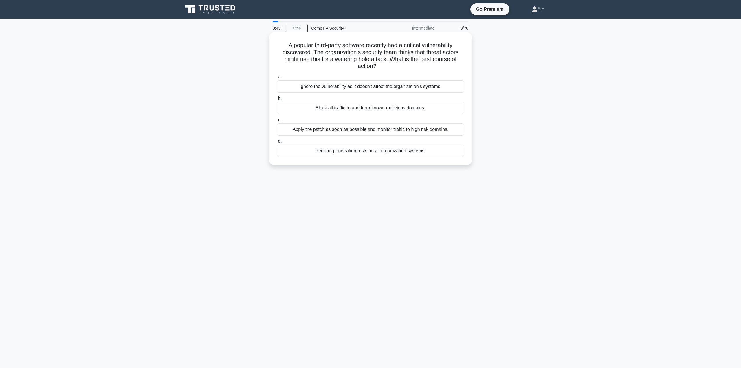
click at [356, 131] on div "Apply the patch as soon as possible and monitor traffic to high risk domains." at bounding box center [370, 129] width 187 height 12
click at [277, 122] on input "c. Apply the patch as soon as possible and monitor traffic to high risk domains." at bounding box center [277, 120] width 0 height 4
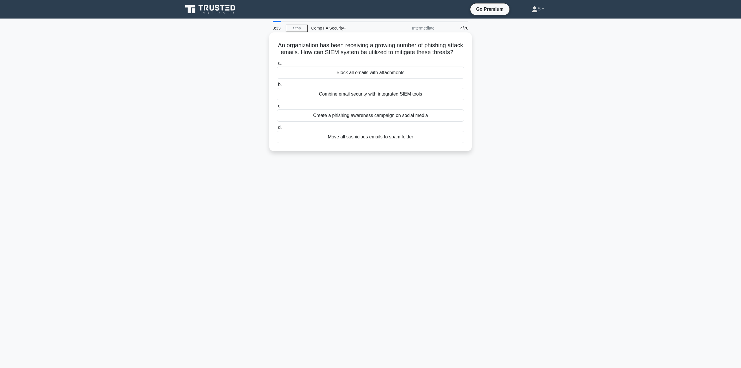
click at [334, 52] on h5 "An organization has been receiving a growing number of phishing attack emails. …" at bounding box center [370, 49] width 189 height 14
click at [323, 100] on div "Combine email security with integrated SIEM tools" at bounding box center [370, 94] width 187 height 12
click at [277, 87] on input "b. Combine email security with integrated SIEM tools" at bounding box center [277, 85] width 0 height 4
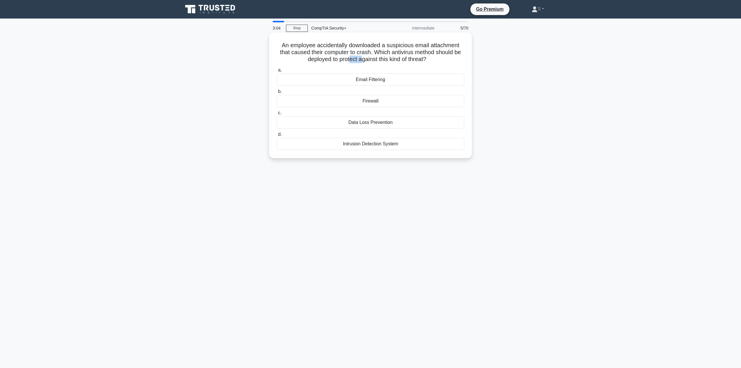
drag, startPoint x: 350, startPoint y: 61, endPoint x: 363, endPoint y: 60, distance: 13.1
click at [363, 60] on h5 "An employee accidentally downloaded a suspicious email attachment that caused t…" at bounding box center [370, 52] width 189 height 21
click at [402, 196] on div "2:57 Stop CompTIA Security+ Intermediate 5/70 An employee accidentally download…" at bounding box center [370, 165] width 382 height 289
click at [389, 78] on div "Email Filtering" at bounding box center [370, 79] width 187 height 12
click at [277, 72] on input "a. Email Filtering" at bounding box center [277, 70] width 0 height 4
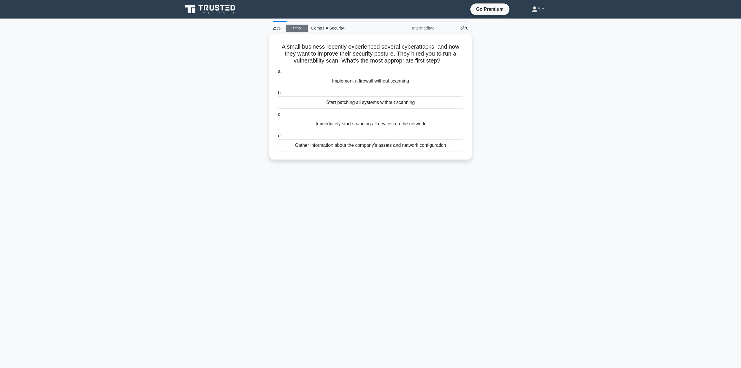
click at [298, 28] on link "Stop" at bounding box center [297, 28] width 22 height 7
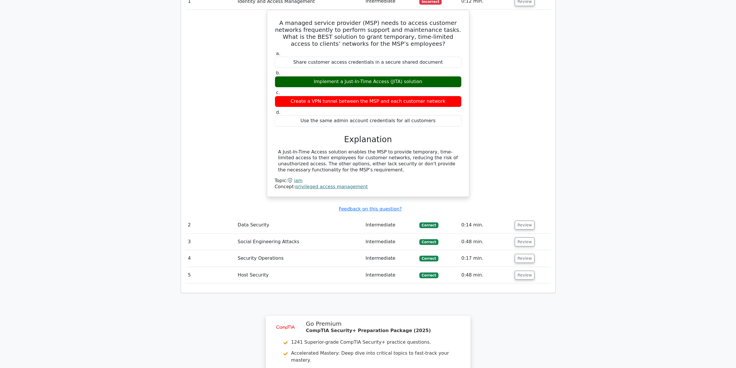
scroll to position [231, 0]
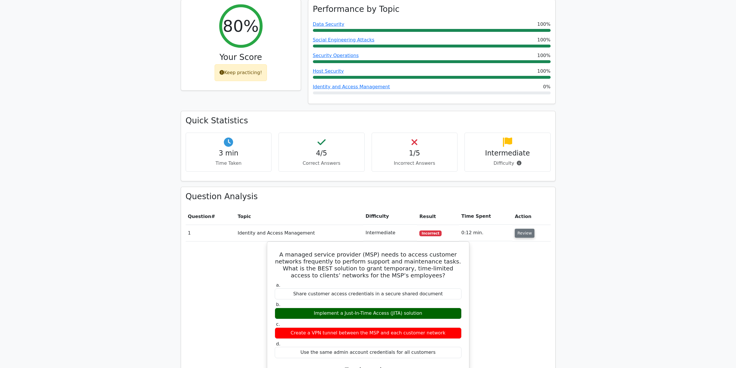
click at [528, 229] on button "Review" at bounding box center [525, 233] width 20 height 9
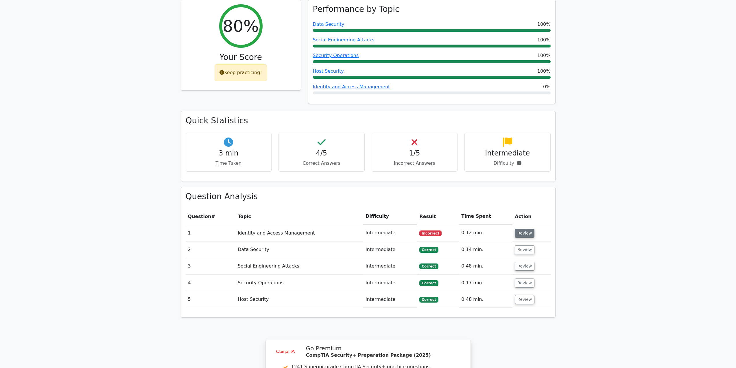
click at [528, 229] on button "Review" at bounding box center [525, 233] width 20 height 9
